Goal: Task Accomplishment & Management: Manage account settings

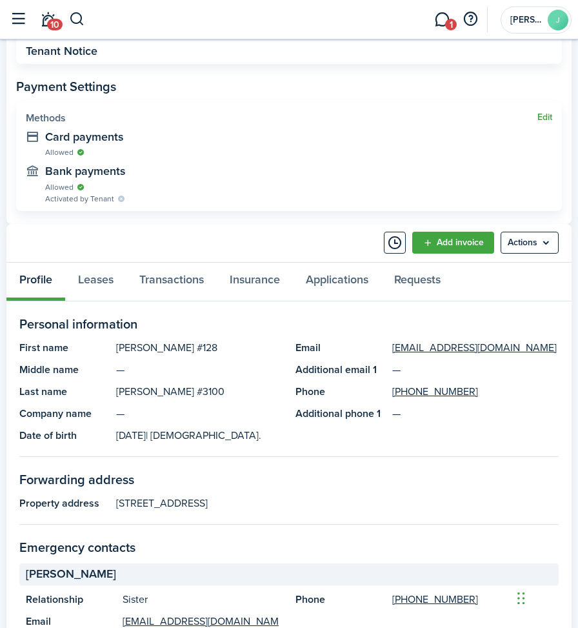
scroll to position [516, 0]
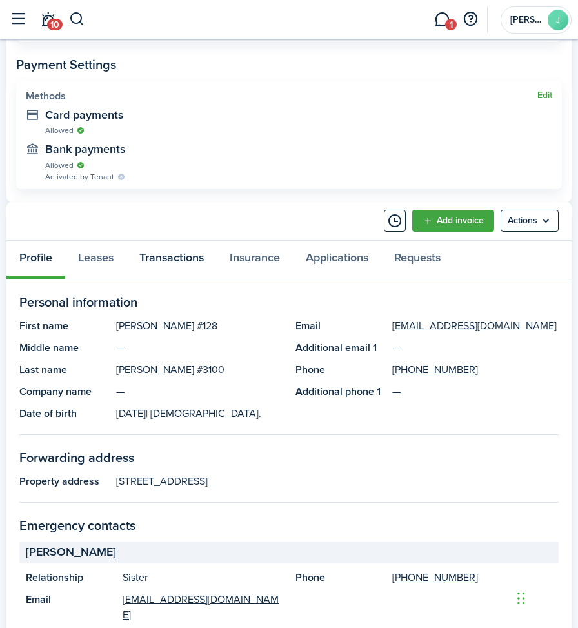
click at [170, 259] on link "Transactions" at bounding box center [171, 260] width 90 height 38
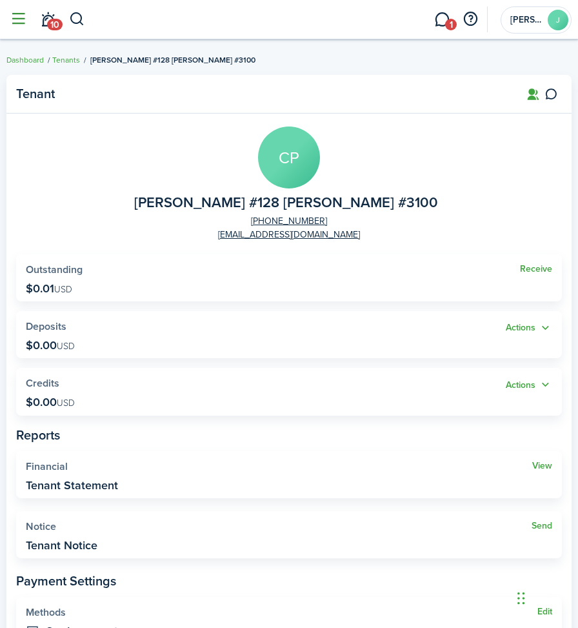
click at [18, 17] on button "button" at bounding box center [18, 19] width 25 height 25
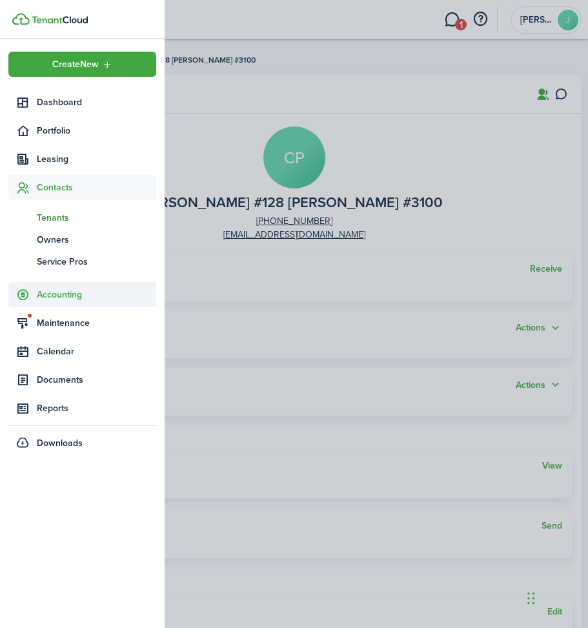
click at [62, 295] on span "Accounting" at bounding box center [96, 295] width 119 height 14
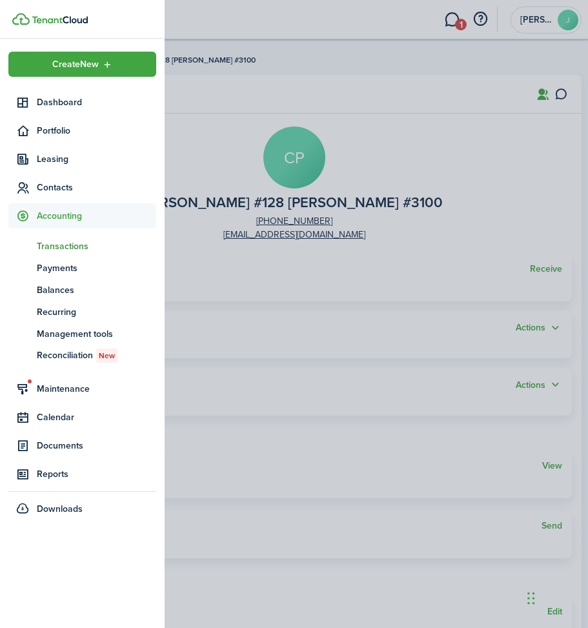
click at [63, 243] on span "Transactions" at bounding box center [96, 246] width 119 height 14
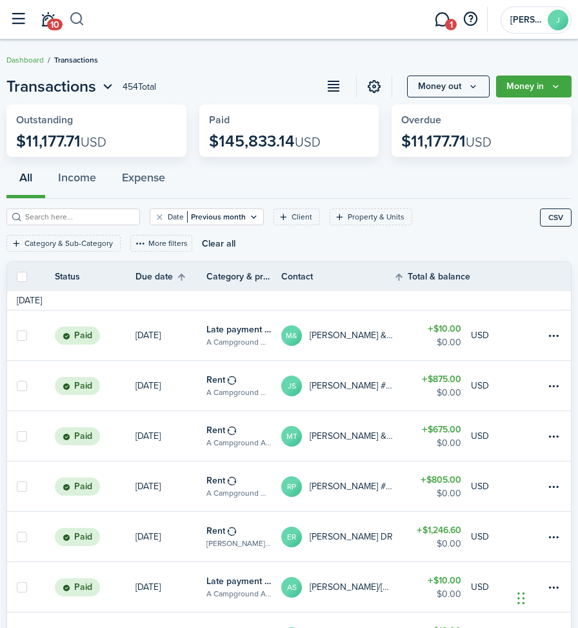
click at [75, 18] on button "button" at bounding box center [77, 19] width 16 height 22
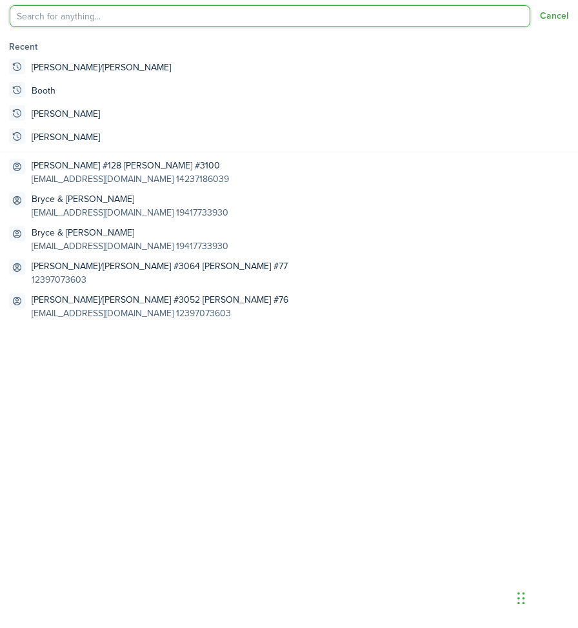
click at [74, 17] on input "search" at bounding box center [270, 16] width 521 height 22
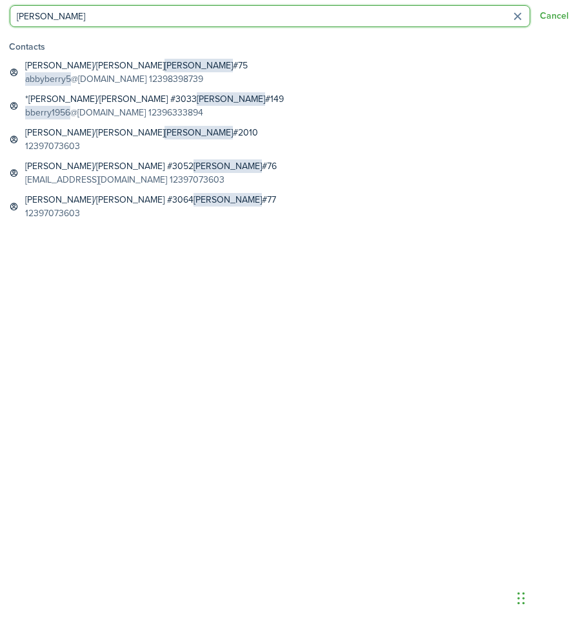
drag, startPoint x: 39, startPoint y: 14, endPoint x: -3, endPoint y: 9, distance: 42.2
click at [0, 9] on html "Create New Dashboard Portfolio Leasing Contacts Accounting tn Transactions pm P…" at bounding box center [289, 314] width 578 height 628
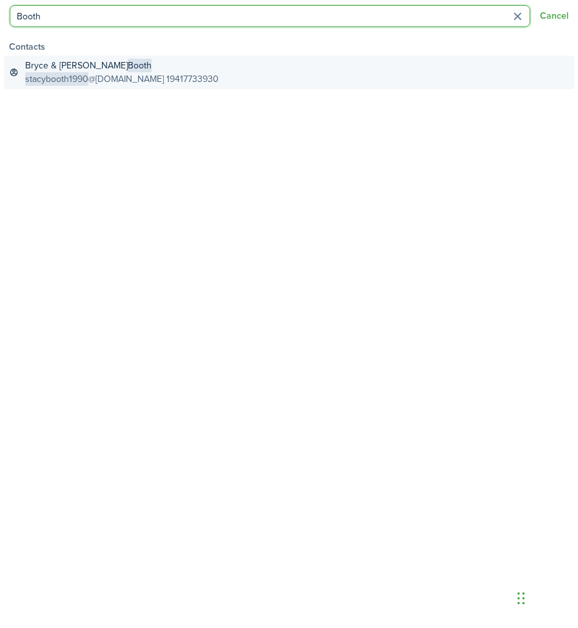
type input "Booth"
click at [49, 73] on span "stacybooth1990" at bounding box center [56, 79] width 63 height 14
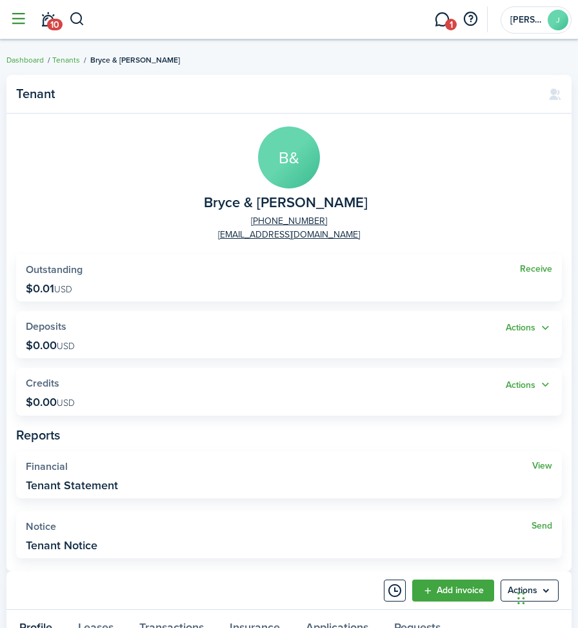
click at [15, 16] on button "button" at bounding box center [18, 19] width 25 height 25
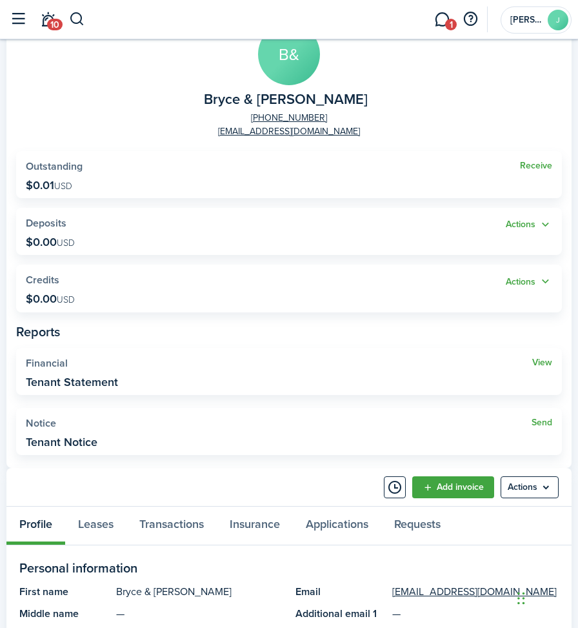
scroll to position [258, 0]
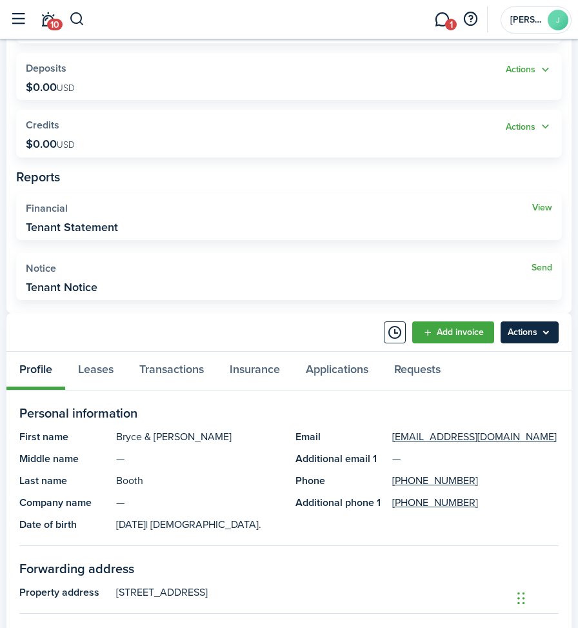
click at [538, 332] on menu-btn "Actions" at bounding box center [530, 332] width 58 height 22
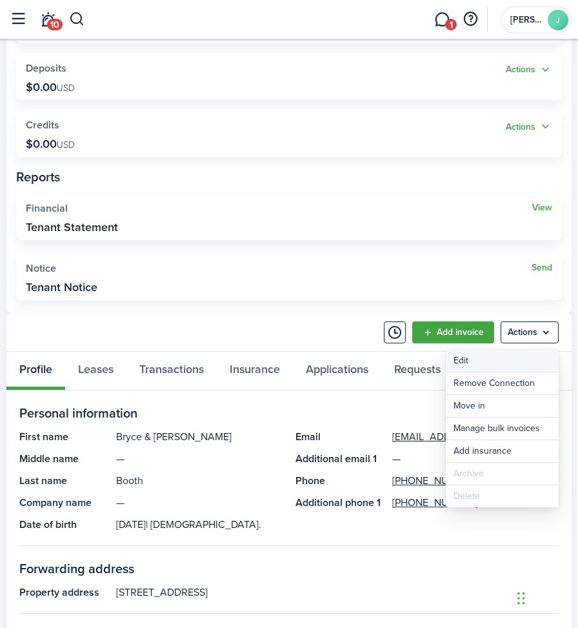
click at [459, 359] on link "Edit" at bounding box center [502, 361] width 113 height 22
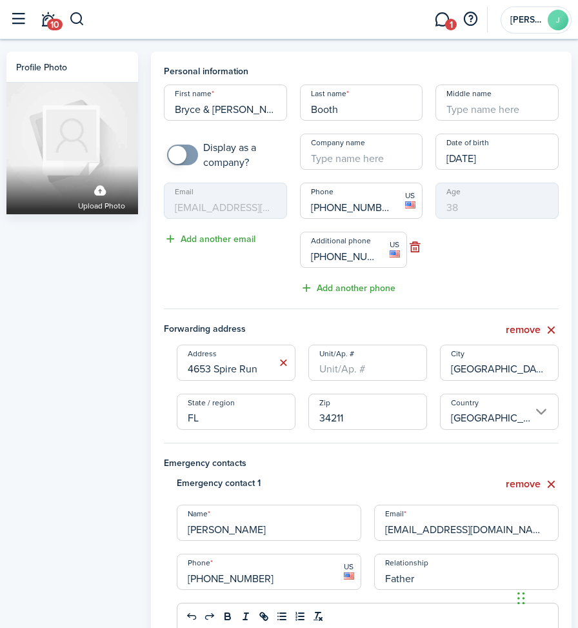
click at [349, 107] on input "Booth" at bounding box center [361, 102] width 123 height 36
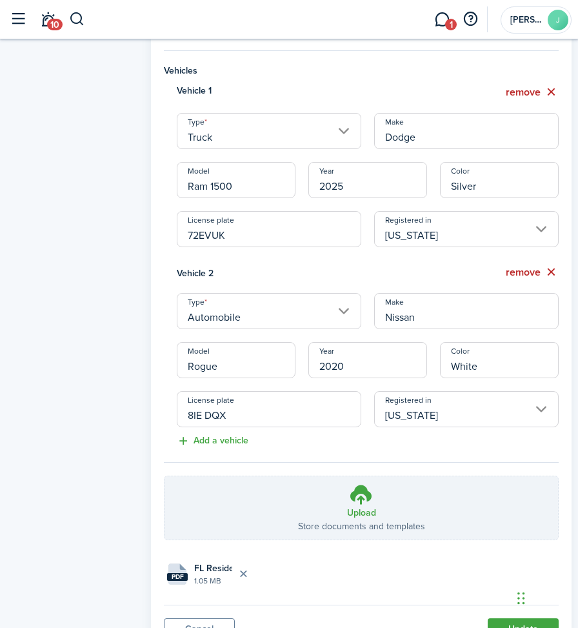
scroll to position [1098, 0]
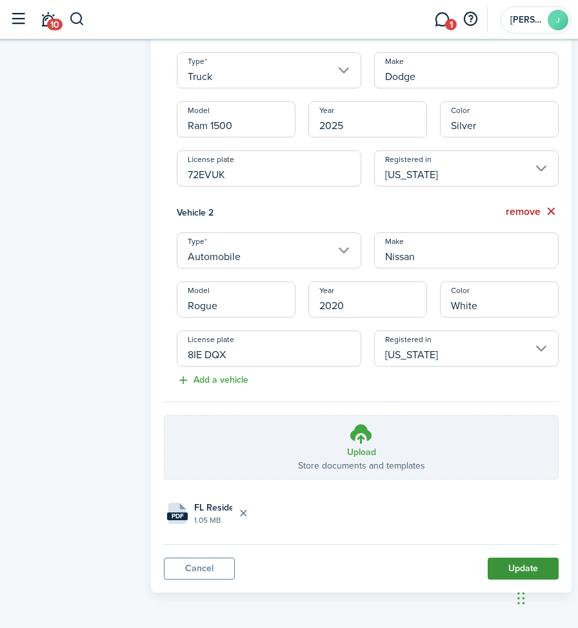
type input "Booth #77"
click at [506, 565] on button "Update" at bounding box center [523, 568] width 71 height 22
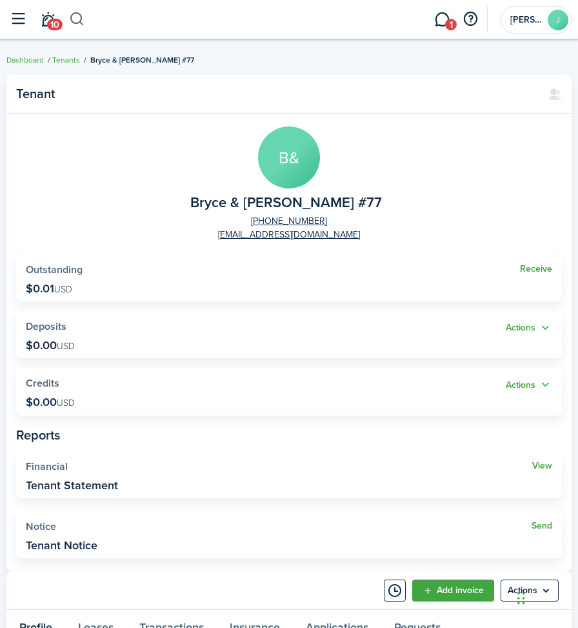
click at [77, 21] on button "button" at bounding box center [77, 19] width 16 height 22
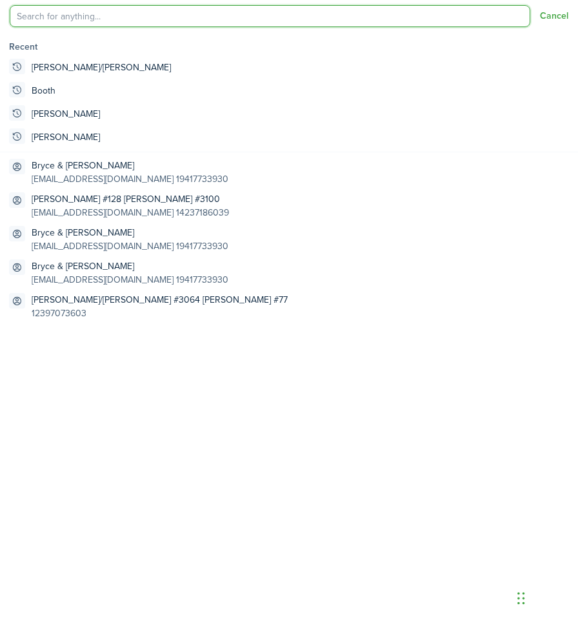
click at [77, 14] on input "search" at bounding box center [270, 16] width 521 height 22
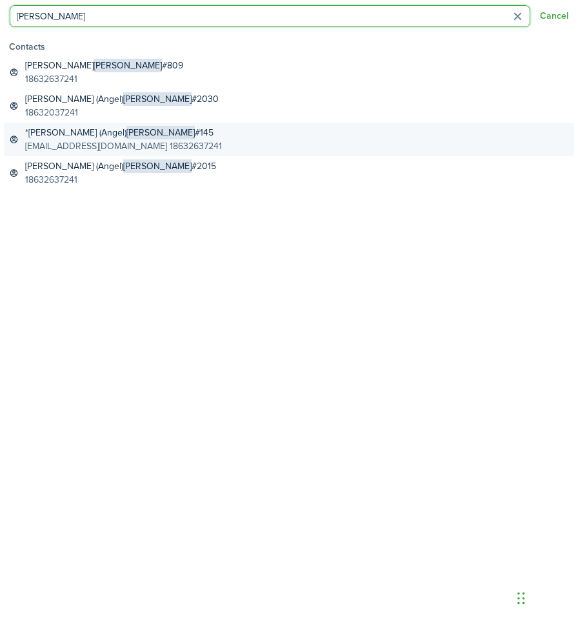
type input "[PERSON_NAME]"
click at [49, 133] on global-search-item-title "*[PERSON_NAME] (Angel) [PERSON_NAME] #145" at bounding box center [123, 133] width 197 height 14
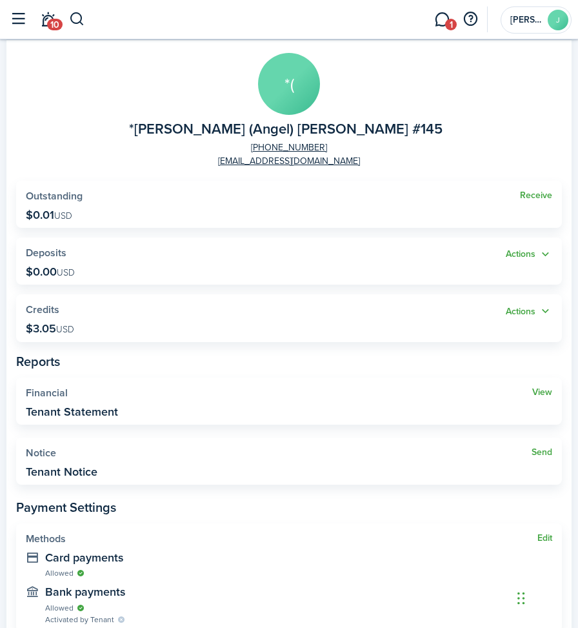
scroll to position [258, 0]
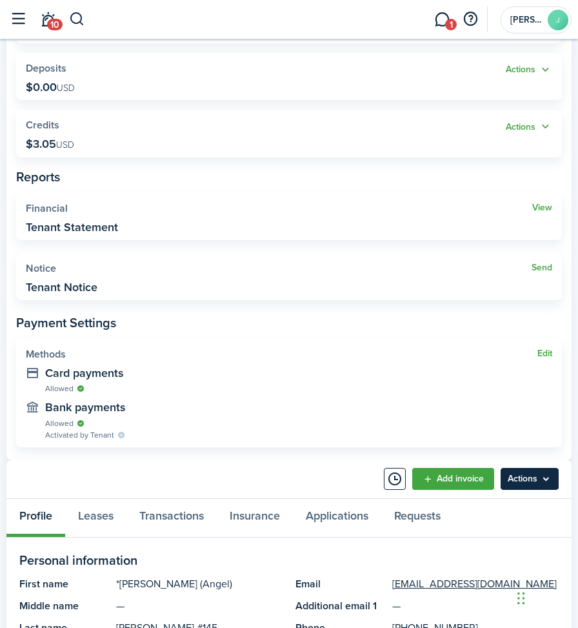
click at [522, 475] on menu-btn "Actions" at bounding box center [530, 479] width 58 height 22
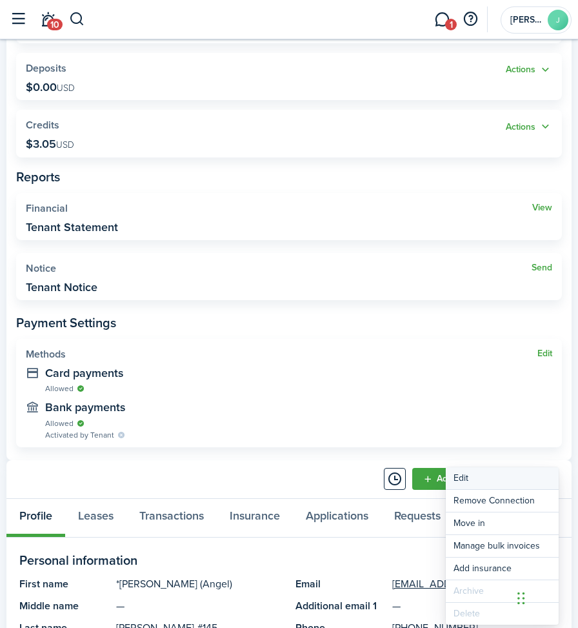
click at [493, 475] on link "Edit" at bounding box center [502, 478] width 113 height 22
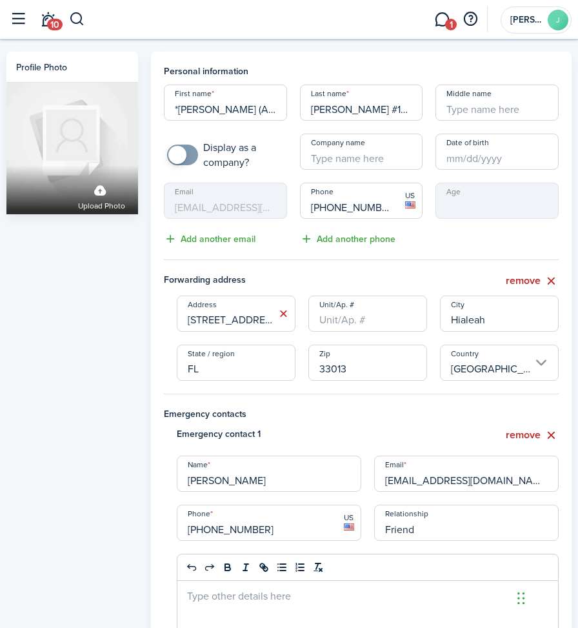
click at [179, 106] on input "*[PERSON_NAME] (Angel)" at bounding box center [225, 102] width 123 height 36
type input "[PERSON_NAME] (Angel)"
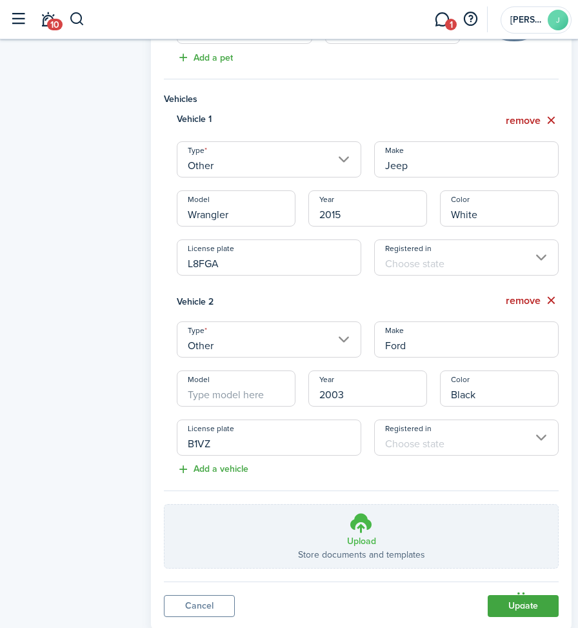
scroll to position [867, 0]
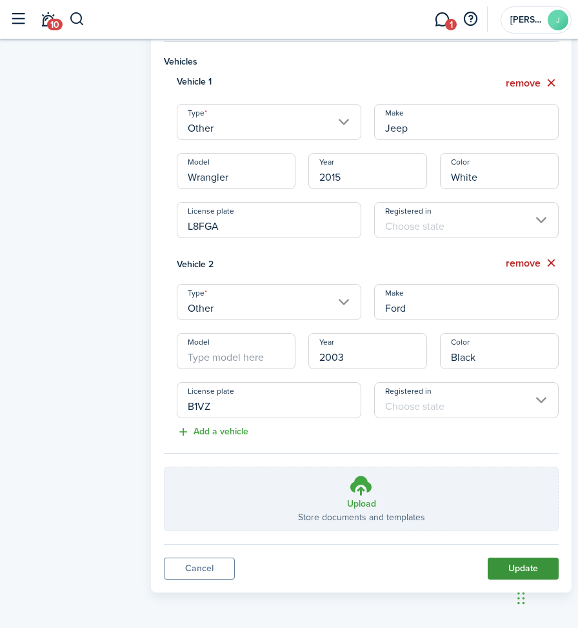
click at [500, 561] on button "Update" at bounding box center [523, 568] width 71 height 22
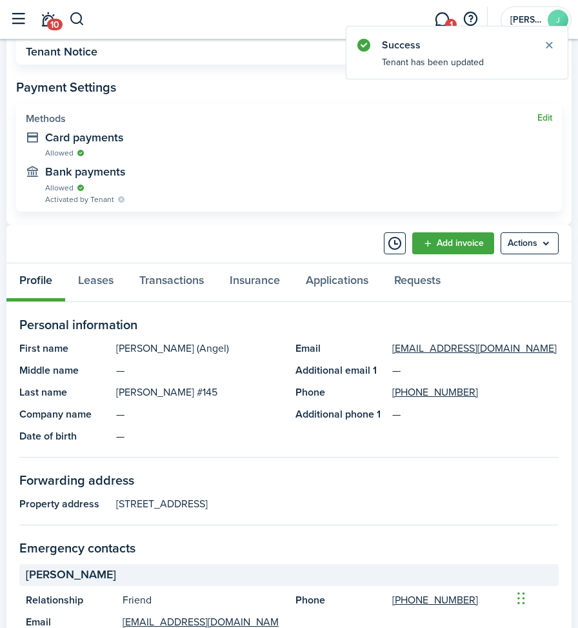
scroll to position [516, 0]
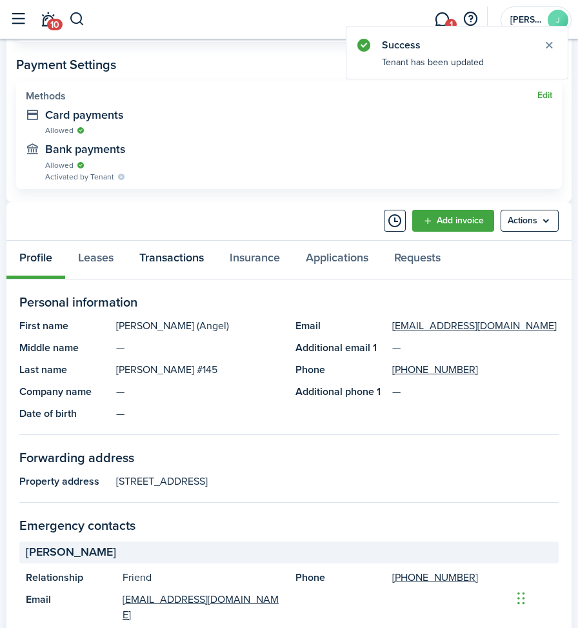
click at [168, 258] on link "Transactions" at bounding box center [171, 260] width 90 height 38
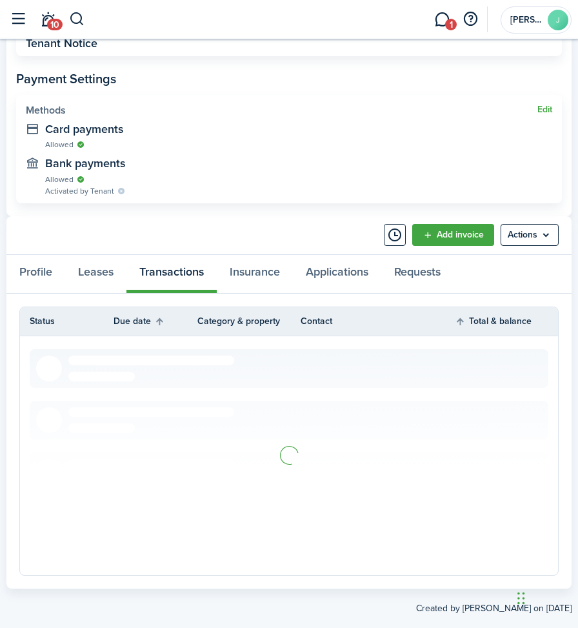
scroll to position [524, 0]
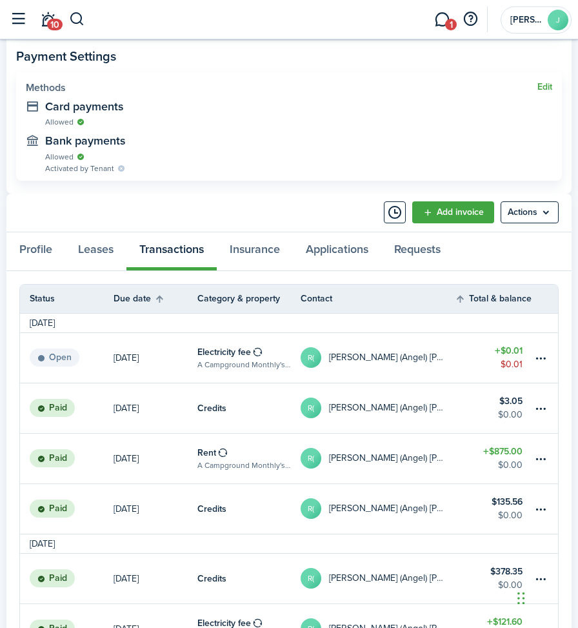
click at [506, 457] on table-amount-title "$875.00" at bounding box center [502, 451] width 39 height 14
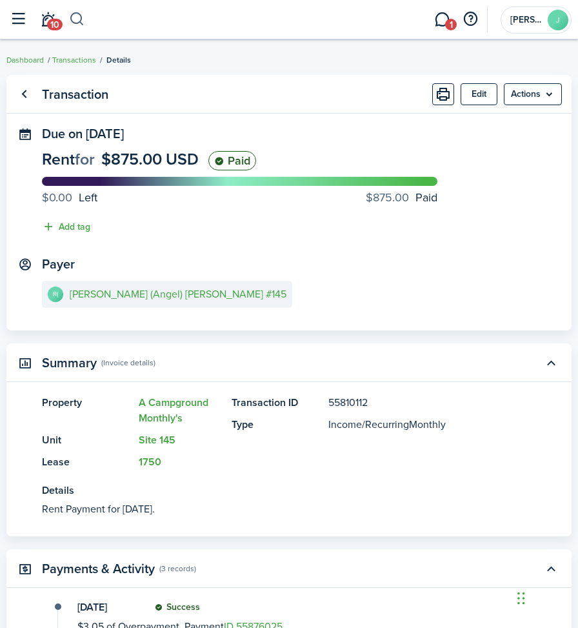
click at [70, 12] on button "button" at bounding box center [77, 19] width 16 height 22
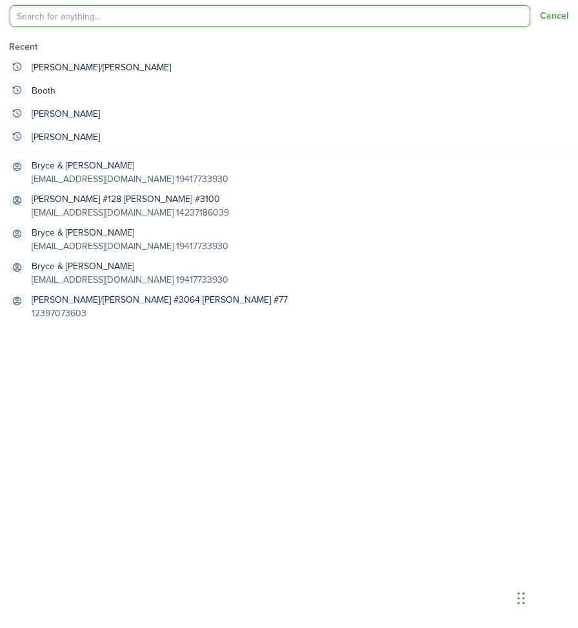
click at [70, 13] on input "search" at bounding box center [270, 16] width 521 height 22
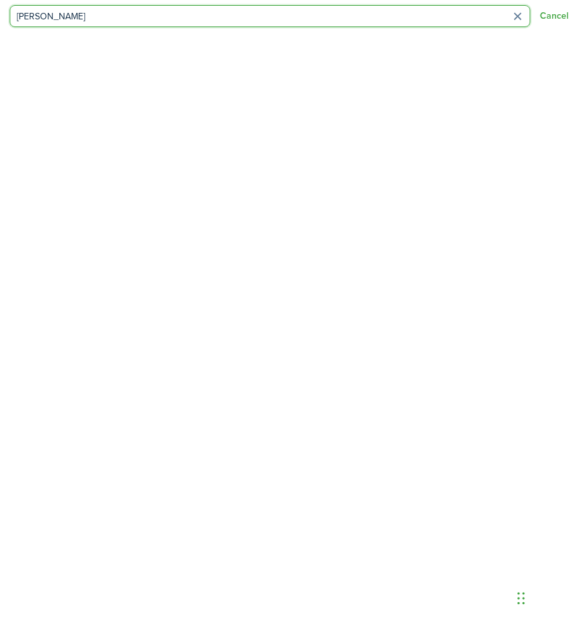
type input "[PERSON_NAME]"
click at [74, 97] on loading-skeleton at bounding box center [89, 96] width 119 height 8
click at [43, 14] on input "[PERSON_NAME]" at bounding box center [270, 16] width 521 height 22
